Goal: Find specific page/section: Find specific page/section

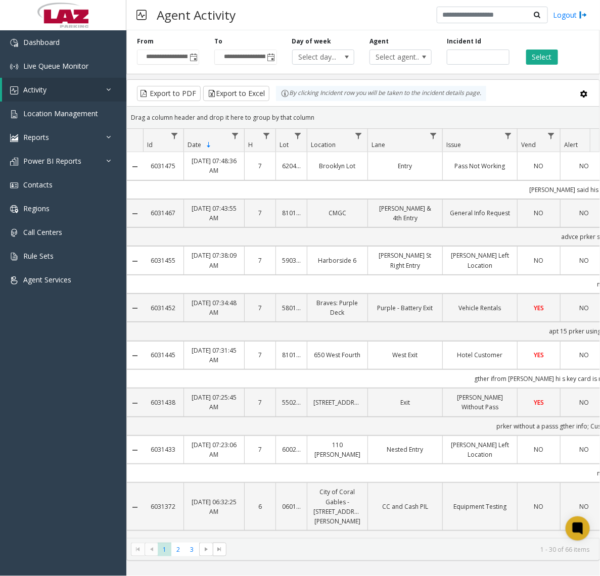
click at [414, 48] on div "Agent Select agent..." at bounding box center [400, 51] width 77 height 28
click at [411, 51] on span "Select agent..." at bounding box center [394, 57] width 49 height 14
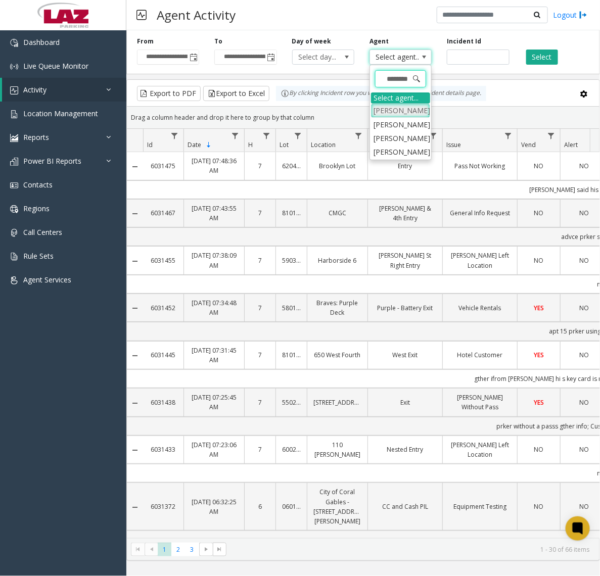
type input "*********"
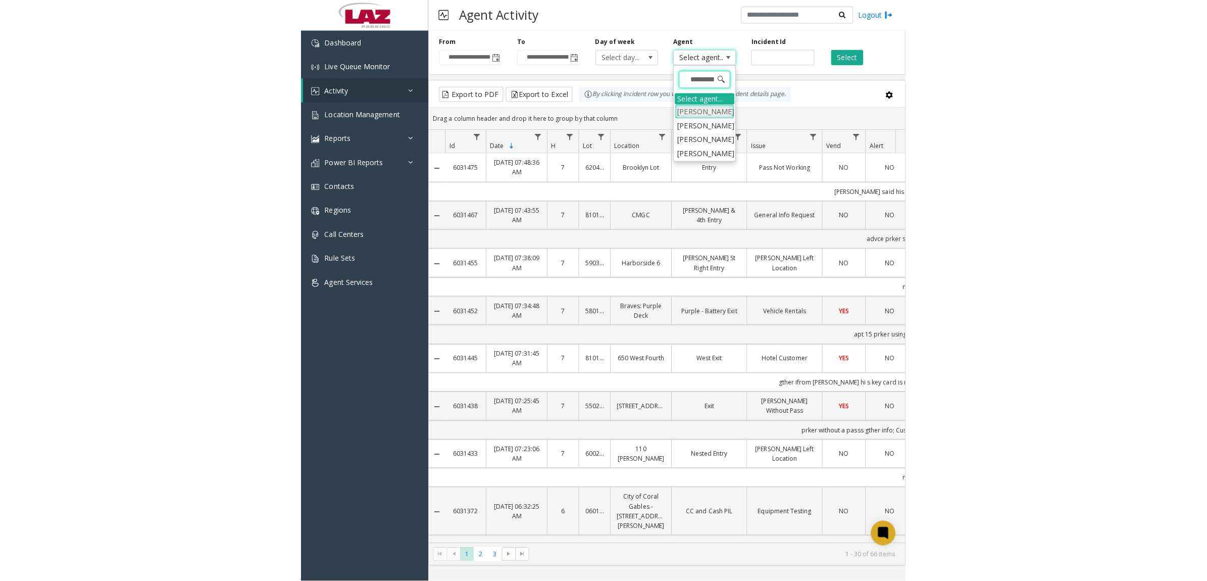
scroll to position [0, 2]
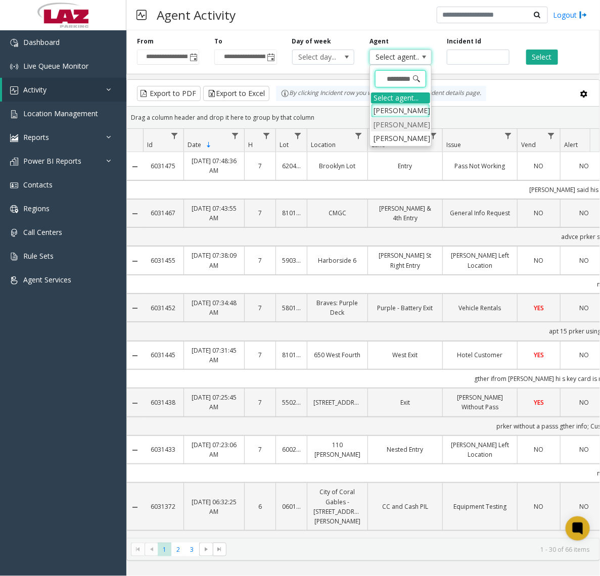
click at [394, 130] on li "Christina Carrillo" at bounding box center [400, 125] width 59 height 14
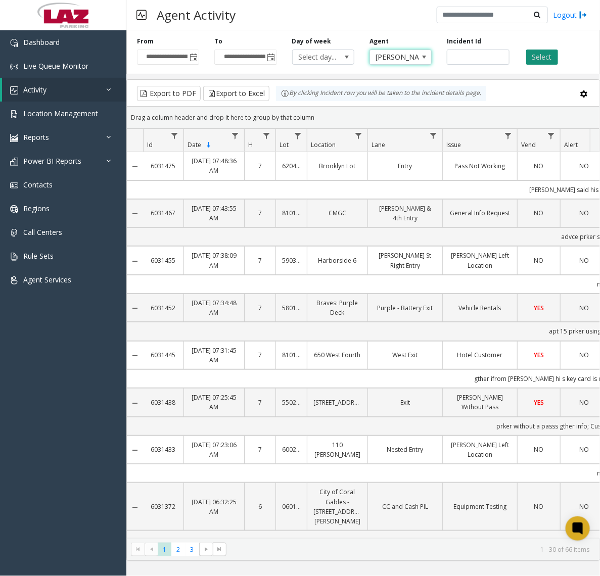
click at [548, 54] on button "Select" at bounding box center [542, 57] width 32 height 15
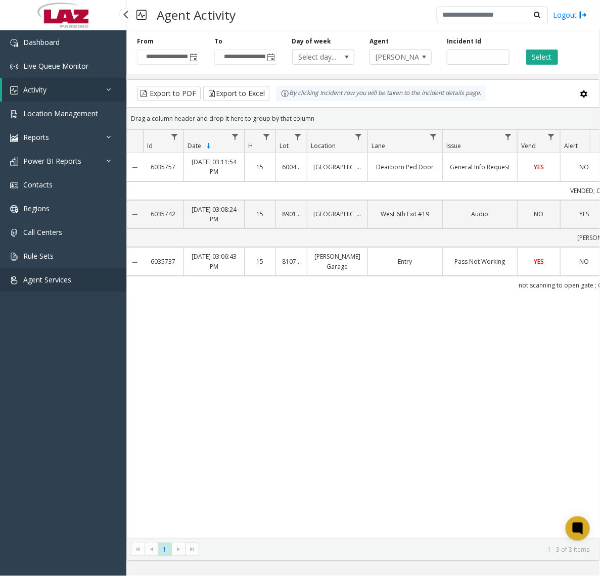
click at [46, 281] on span "Agent Services" at bounding box center [47, 280] width 48 height 10
